Goal: Task Accomplishment & Management: Manage account settings

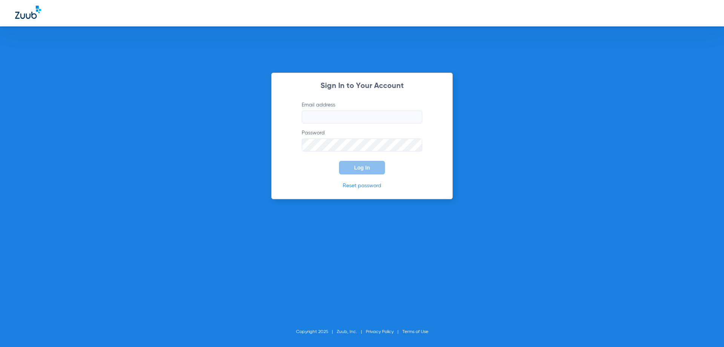
type input "[EMAIL_ADDRESS][DOMAIN_NAME]"
click at [355, 175] on div "Sign In to Your Account Email address [EMAIL_ADDRESS][DOMAIN_NAME] Password Log…" at bounding box center [362, 135] width 182 height 127
click at [358, 169] on span "Log In" at bounding box center [362, 167] width 16 height 6
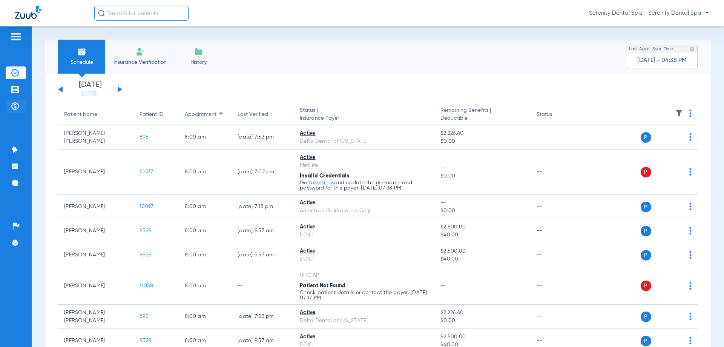
click at [19, 109] on li "Payments & A/R" at bounding box center [16, 106] width 20 height 13
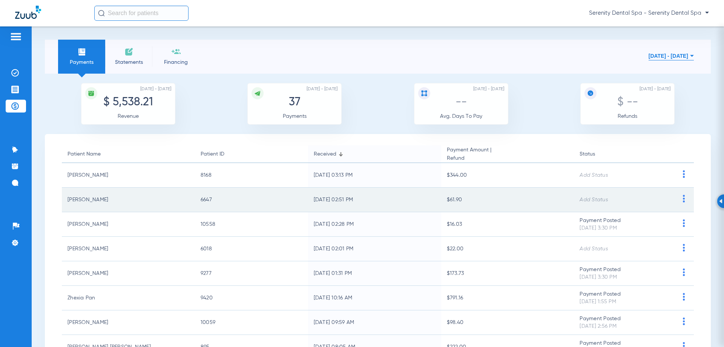
click at [676, 195] on td at bounding box center [684, 200] width 20 height 25
click at [679, 196] on img at bounding box center [683, 199] width 9 height 8
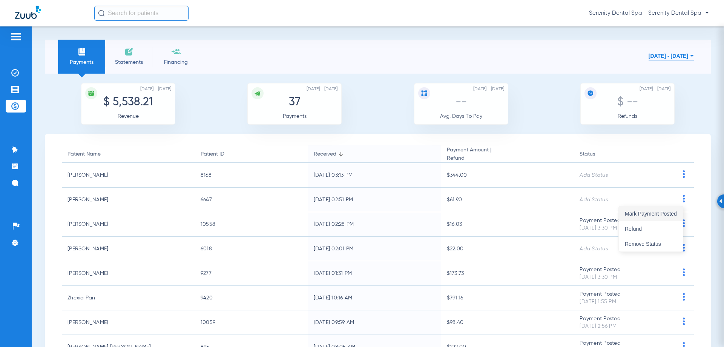
click at [660, 212] on span "Mark Payment Posted" at bounding box center [651, 213] width 52 height 5
click at [13, 87] on img at bounding box center [15, 90] width 8 height 8
